Goal: Find contact information: Obtain details needed to contact an individual or organization

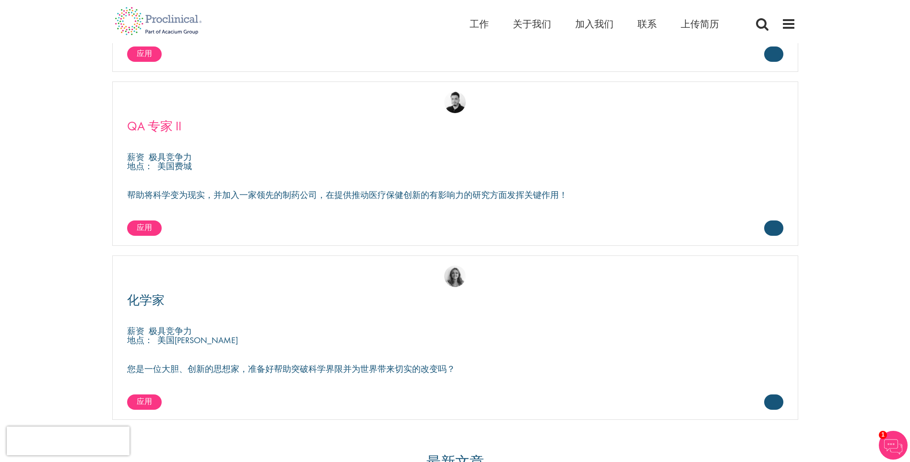
scroll to position [2877, 0]
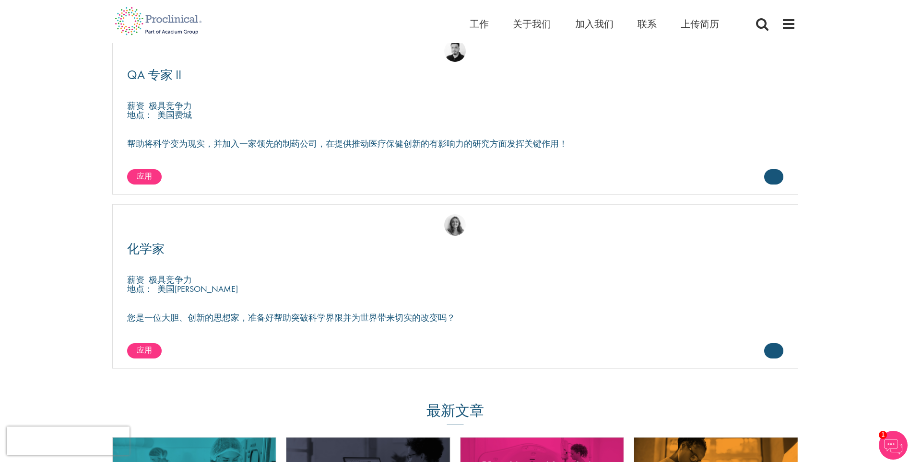
drag, startPoint x: 46, startPoint y: 155, endPoint x: 72, endPoint y: 33, distance: 125.1
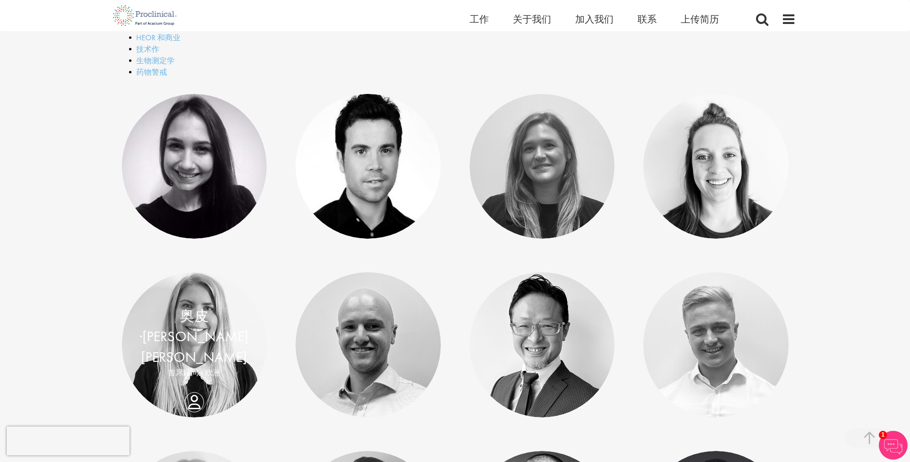
scroll to position [448, 0]
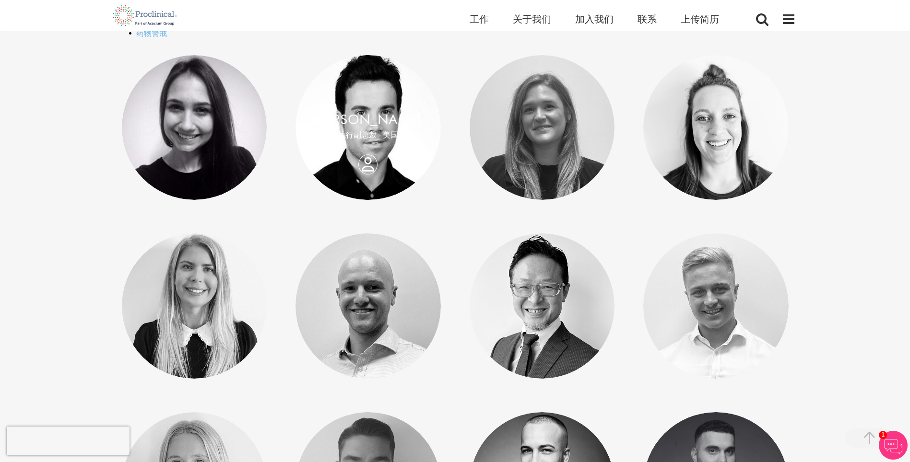
click at [369, 146] on div "杰米·卢埃林 执行副总裁 - 美国" at bounding box center [367, 127] width 145 height 36
click at [365, 81] on link at bounding box center [367, 127] width 145 height 145
click at [371, 118] on link "[PERSON_NAME]" at bounding box center [368, 119] width 106 height 18
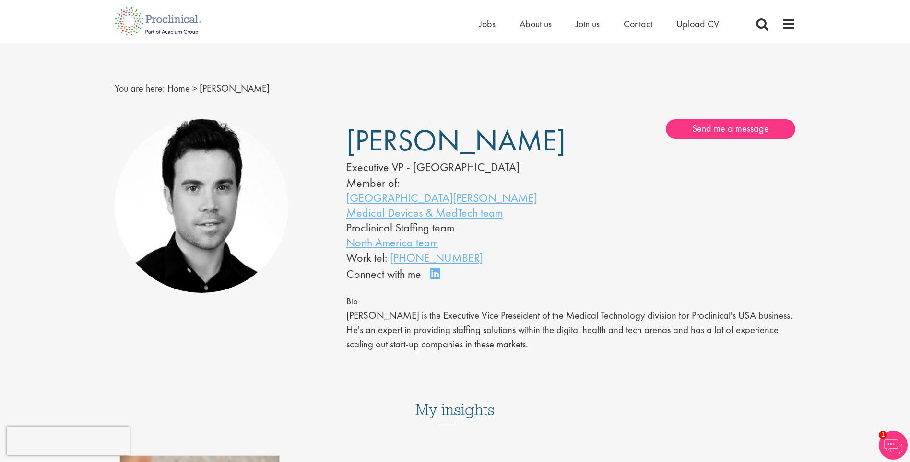
drag, startPoint x: 486, startPoint y: 149, endPoint x: 349, endPoint y: 147, distance: 136.7
click at [349, 147] on span "[PERSON_NAME]" at bounding box center [455, 140] width 219 height 38
drag, startPoint x: 347, startPoint y: 172, endPoint x: 403, endPoint y: 164, distance: 56.1
click at [403, 164] on div "Executive VP - [GEOGRAPHIC_DATA]" at bounding box center [444, 167] width 196 height 16
copy div "Executive VP"
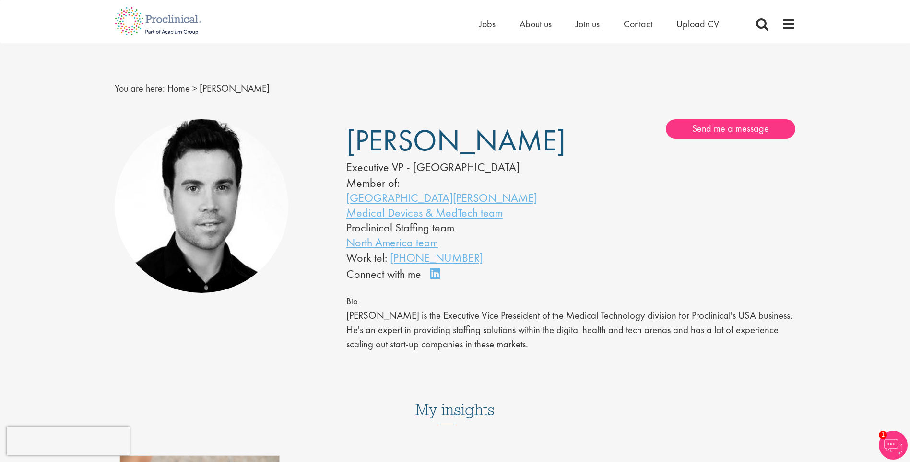
click at [277, 359] on div "[PERSON_NAME] Executive VP - [GEOGRAPHIC_DATA] Member of: San [PERSON_NAME] Med…" at bounding box center [454, 243] width 695 height 257
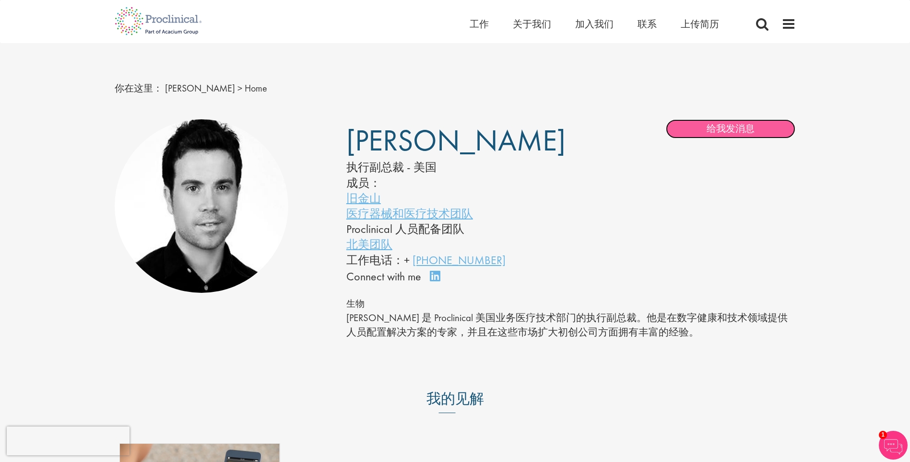
click at [713, 127] on link "给我发消息" at bounding box center [729, 128] width 129 height 19
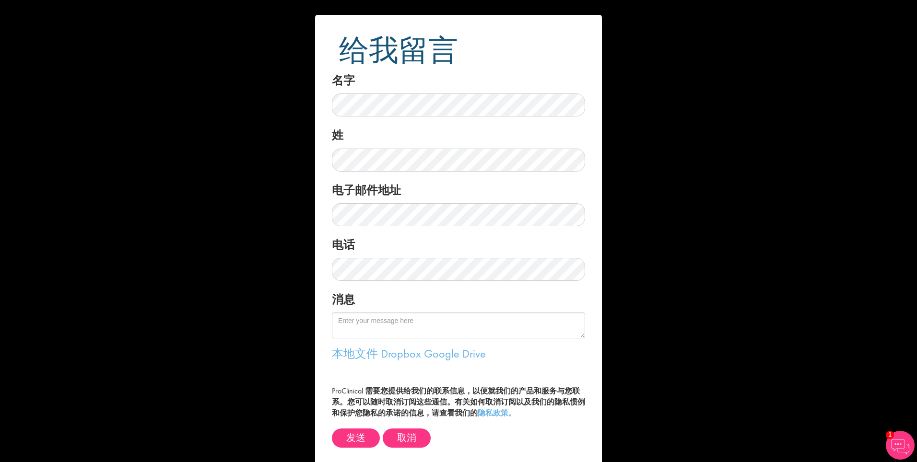
click at [176, 349] on div "给我留言 名字 姓 电子邮件地址 电话 消息 本地文件 Dropbox Google Drive 隐私政策。 发送" at bounding box center [458, 231] width 917 height 462
click at [405, 435] on button "取消" at bounding box center [407, 438] width 48 height 19
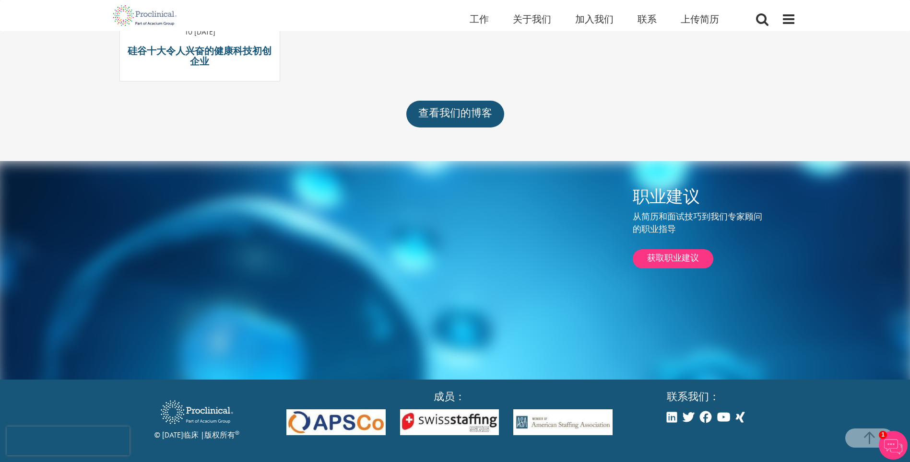
scroll to position [550, 0]
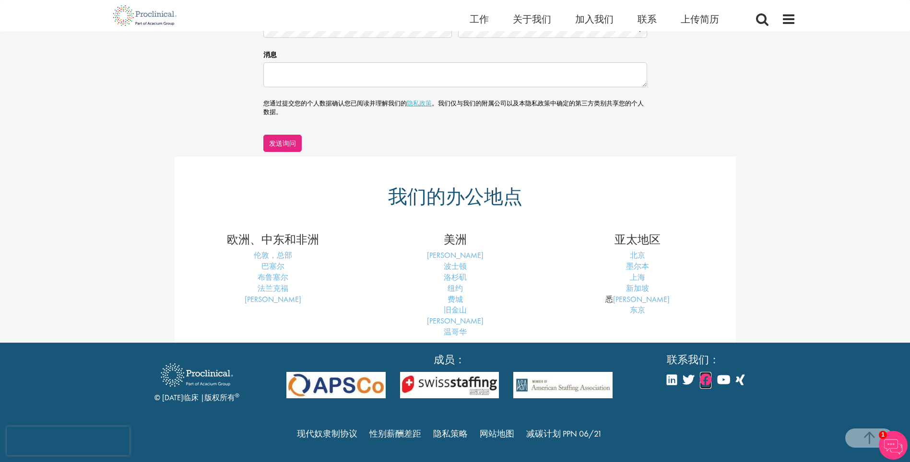
click at [704, 381] on icon at bounding box center [706, 380] width 12 height 12
